Goal: Check status: Verify the current state of an ongoing process or item

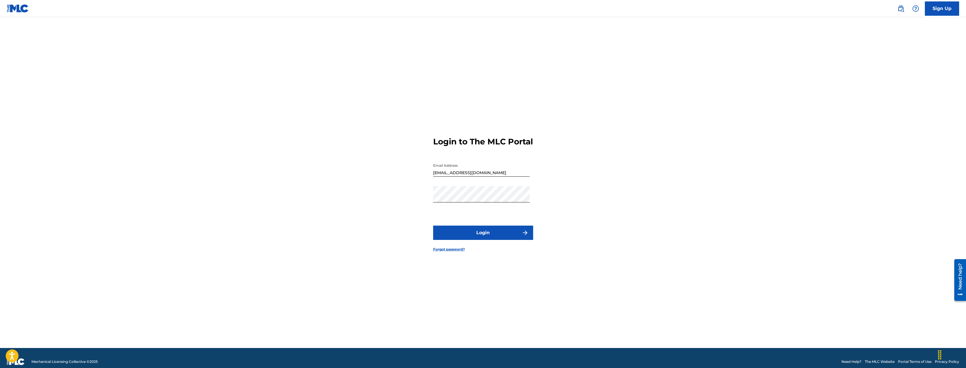
click at [485, 237] on button "Login" at bounding box center [483, 232] width 100 height 14
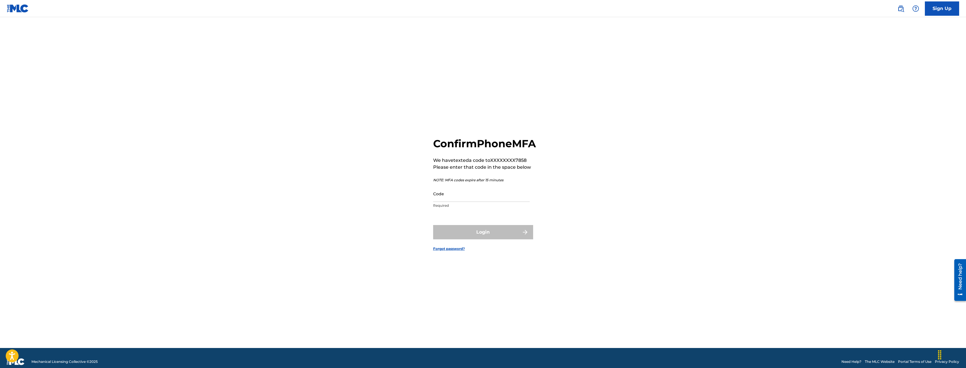
click at [477, 197] on input "Code" at bounding box center [481, 193] width 97 height 16
type input "728921"
click at [511, 239] on button "Login" at bounding box center [483, 232] width 100 height 14
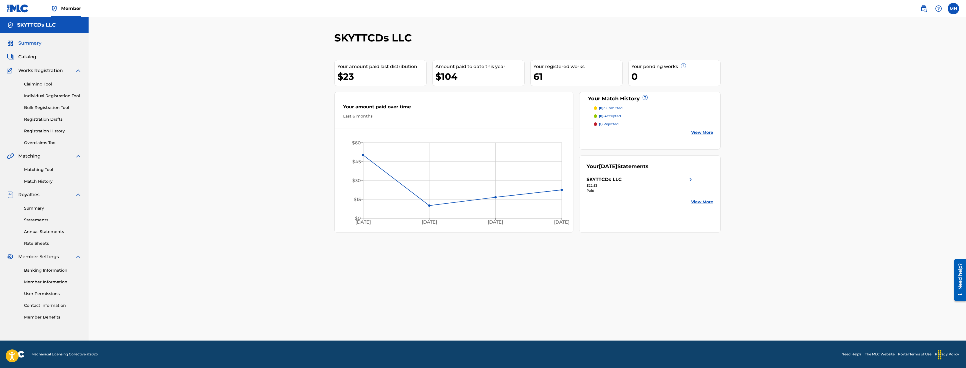
click at [564, 81] on div "61" at bounding box center [577, 76] width 89 height 13
click at [58, 130] on link "Registration History" at bounding box center [53, 131] width 58 height 6
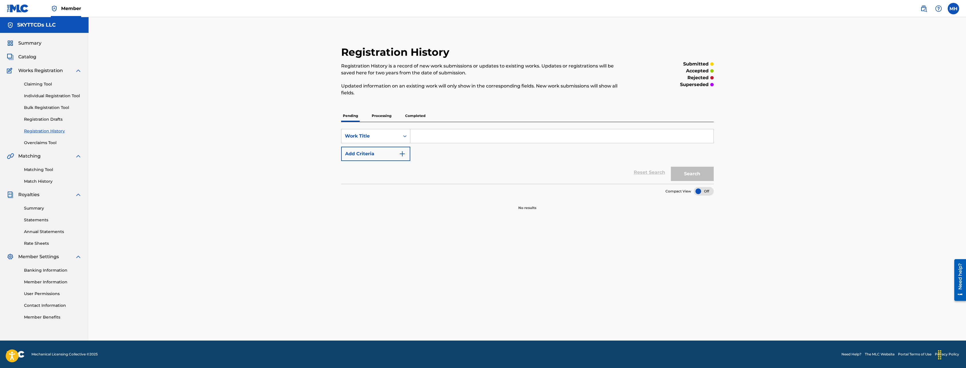
click at [415, 113] on p "Completed" at bounding box center [415, 116] width 24 height 12
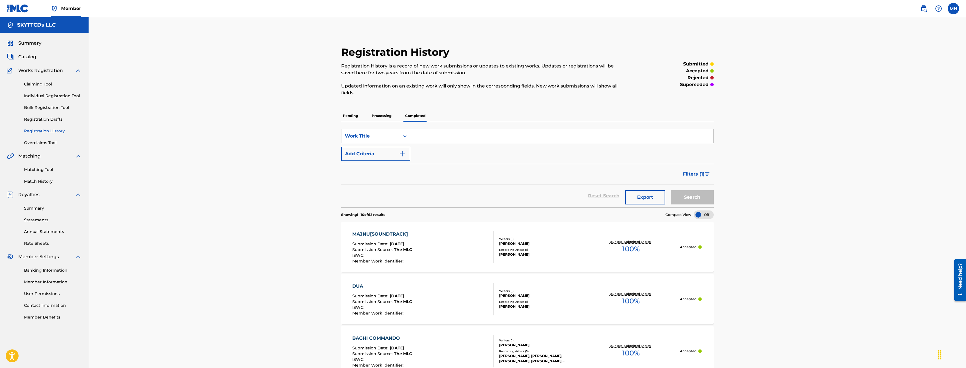
click at [378, 114] on p "Processing" at bounding box center [381, 116] width 23 height 12
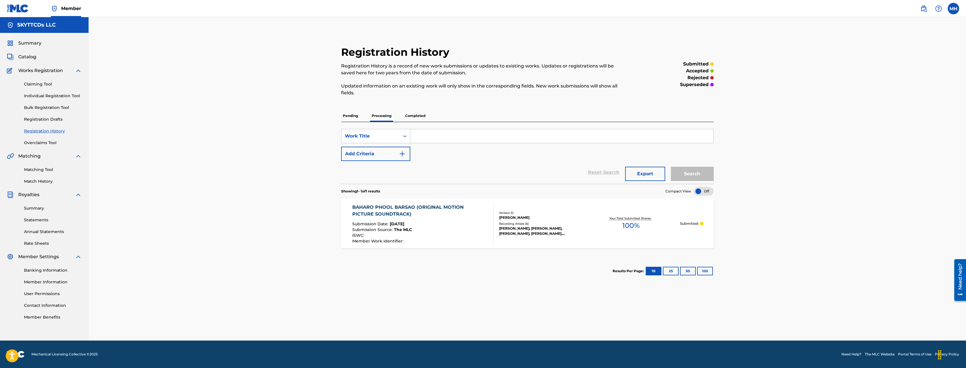
click at [424, 115] on p "Completed" at bounding box center [415, 116] width 24 height 12
